Goal: Task Accomplishment & Management: Complete application form

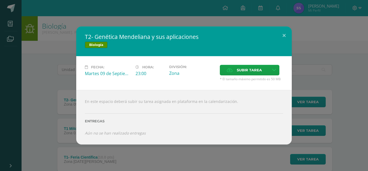
scroll to position [36, 0]
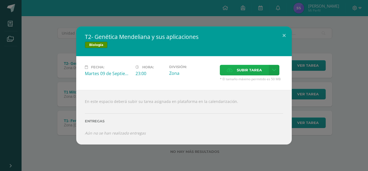
click at [255, 65] on span "Subir tarea" at bounding box center [249, 70] width 25 height 10
click at [0, 0] on input "Subir tarea" at bounding box center [0, 0] width 0 height 0
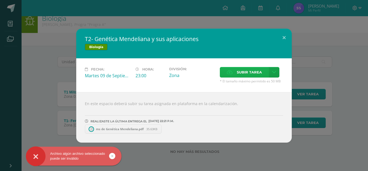
scroll to position [8, 0]
click at [113, 155] on icon at bounding box center [112, 156] width 2 height 6
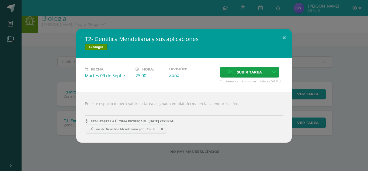
click at [141, 132] on link "ms de Genética Mendeliana.pdf 35.63KB" at bounding box center [126, 128] width 82 height 9
click at [162, 130] on icon at bounding box center [162, 129] width 2 height 4
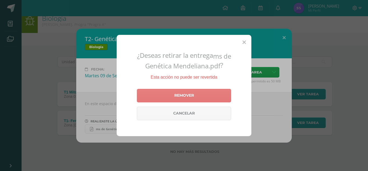
click at [172, 100] on link "Remover" at bounding box center [184, 95] width 94 height 13
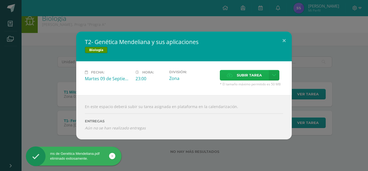
click at [256, 74] on span "Subir tarea" at bounding box center [249, 75] width 25 height 10
click at [0, 0] on input "Subir tarea" at bounding box center [0, 0] width 0 height 0
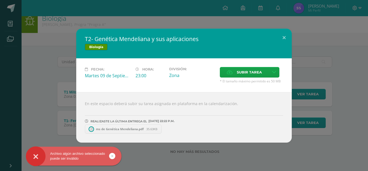
click at [112, 153] on icon at bounding box center [112, 156] width 2 height 6
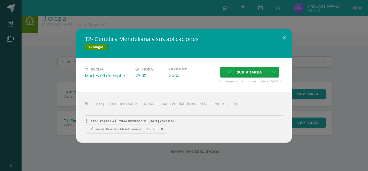
click at [128, 130] on span "ms de Genética Mendeliana.pdf" at bounding box center [119, 129] width 53 height 4
click at [162, 127] on icon at bounding box center [162, 129] width 2 height 4
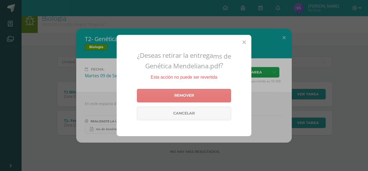
click at [179, 95] on link "Remover" at bounding box center [184, 95] width 94 height 13
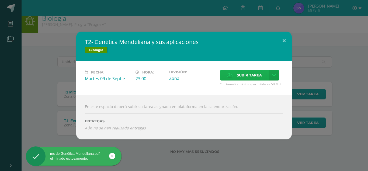
click at [252, 73] on span "Subir tarea" at bounding box center [249, 75] width 25 height 10
click at [0, 0] on input "Subir tarea" at bounding box center [0, 0] width 0 height 0
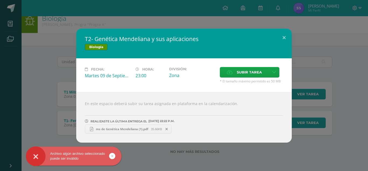
click at [133, 129] on span "ms de Genética Mendeliana (1).pdf" at bounding box center [122, 129] width 58 height 4
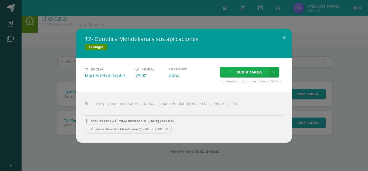
click at [236, 69] on label "Subir tarea" at bounding box center [244, 72] width 49 height 11
click at [0, 0] on input "Subir tarea" at bounding box center [0, 0] width 0 height 0
click at [250, 74] on span "Subir tarea" at bounding box center [249, 72] width 25 height 10
click at [0, 0] on input "Subir tarea" at bounding box center [0, 0] width 0 height 0
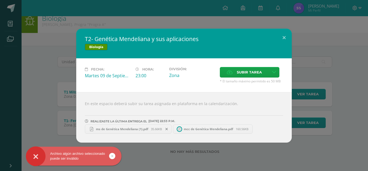
click at [114, 155] on link at bounding box center [112, 156] width 6 height 6
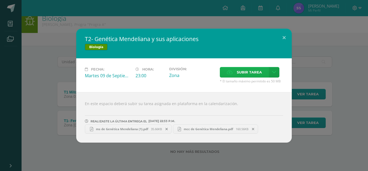
drag, startPoint x: 234, startPoint y: 79, endPoint x: 234, endPoint y: 73, distance: 6.7
click at [234, 73] on div "Subir tarea * El tamaño máximo permitido es 50 MB" at bounding box center [251, 75] width 63 height 16
click at [234, 73] on label "Subir tarea" at bounding box center [244, 72] width 49 height 11
click at [0, 0] on input "Subir tarea" at bounding box center [0, 0] width 0 height 0
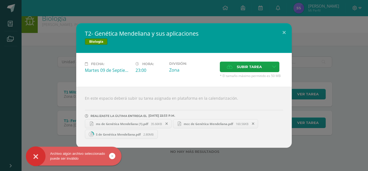
click at [113, 153] on icon at bounding box center [112, 156] width 2 height 6
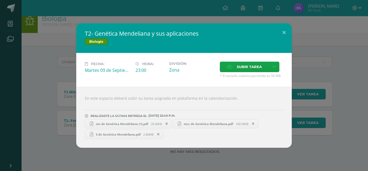
click at [120, 134] on span "S de Genética Mendeliana.pdf" at bounding box center [118, 134] width 50 height 4
